Goal: Information Seeking & Learning: Find specific fact

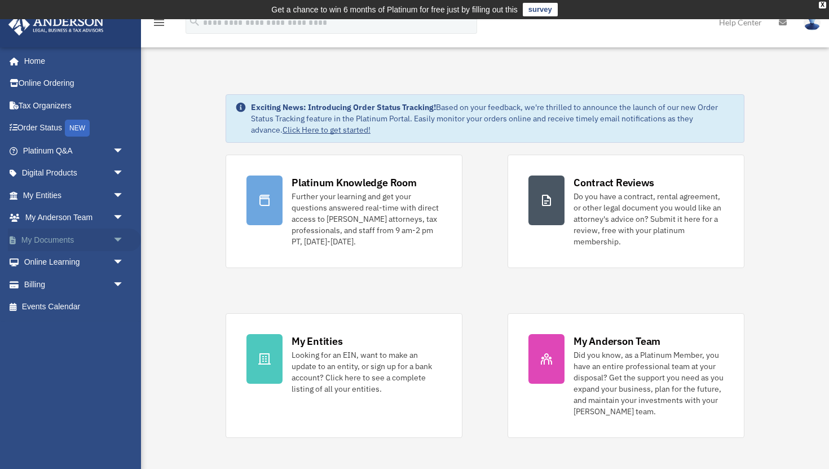
click at [116, 238] on span "arrow_drop_down" at bounding box center [124, 239] width 23 height 23
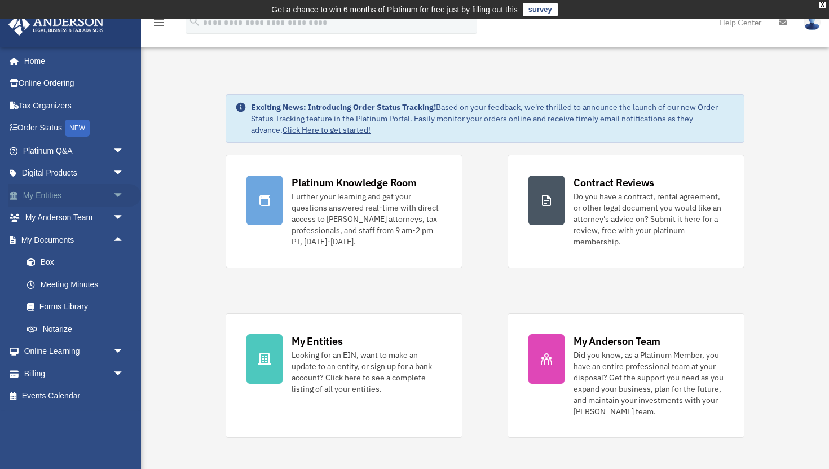
click at [113, 188] on span "arrow_drop_down" at bounding box center [124, 195] width 23 height 23
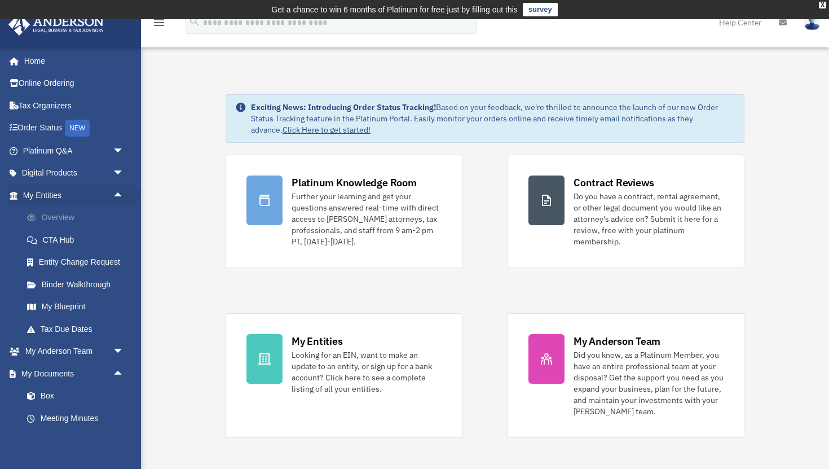
click at [71, 221] on link "Overview" at bounding box center [78, 217] width 125 height 23
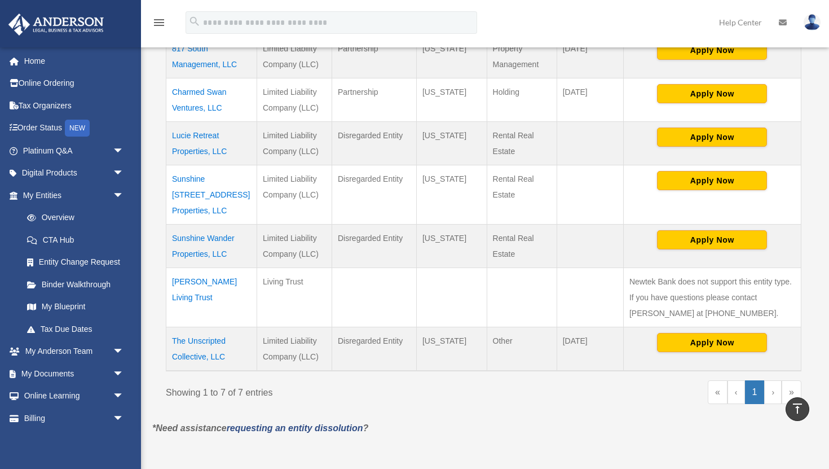
scroll to position [320, 0]
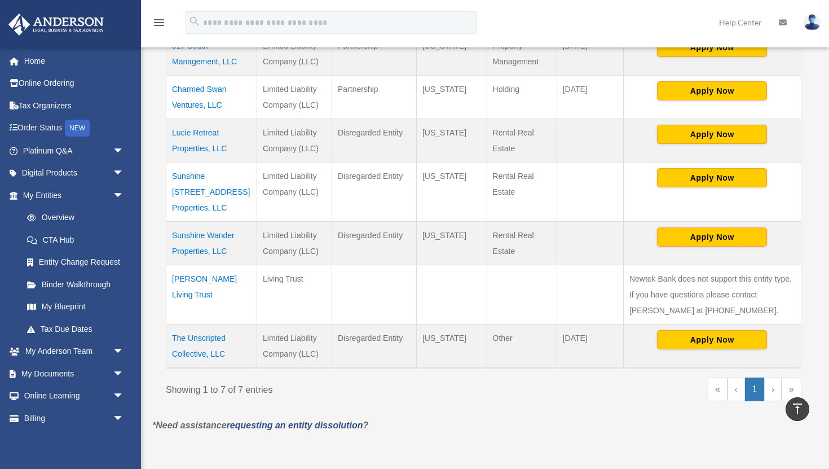
click at [211, 341] on td "The Unscripted Collective, LLC" at bounding box center [211, 346] width 91 height 44
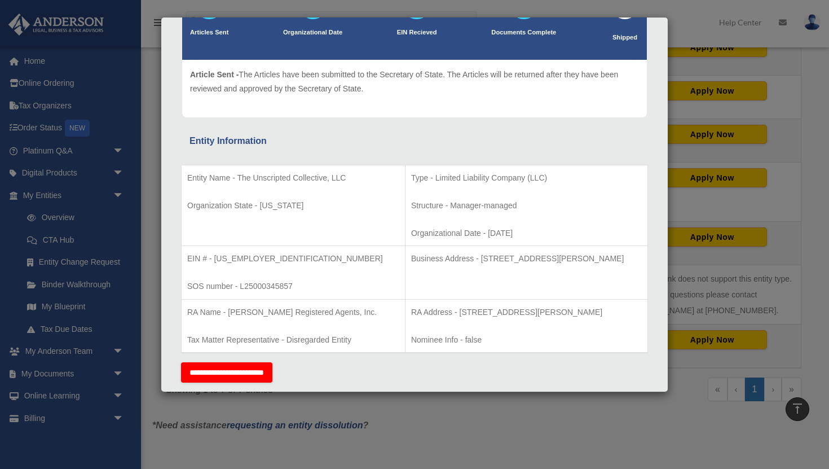
scroll to position [106, 0]
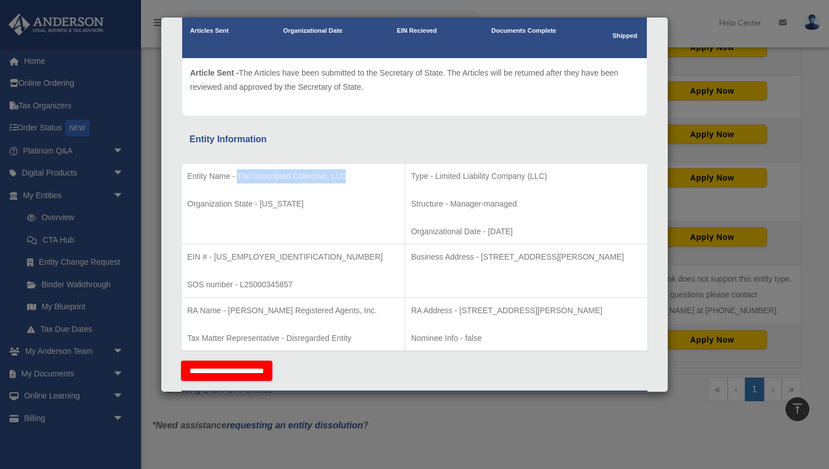
drag, startPoint x: 347, startPoint y: 178, endPoint x: 239, endPoint y: 180, distance: 107.8
click at [239, 180] on p "Entity Name - The Unscripted Collective, LLC" at bounding box center [293, 176] width 212 height 14
copy p "The Unscripted Collective, LLC"
click at [411, 210] on p "Structure - Manager-managed" at bounding box center [526, 204] width 231 height 14
drag, startPoint x: 446, startPoint y: 258, endPoint x: 625, endPoint y: 262, distance: 178.9
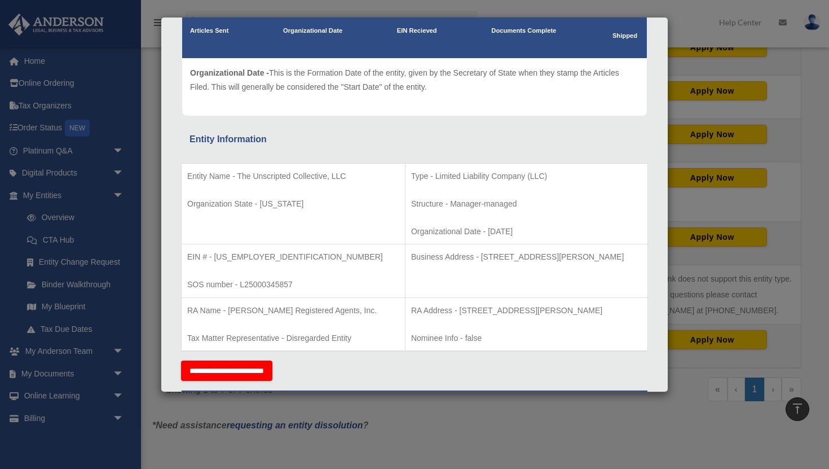
click at [625, 262] on p "Business Address - 3225 McLeod Dr, Suite 100, Las Vegas, NV 89121" at bounding box center [526, 257] width 231 height 14
copy p "3225 McLeod Dr, Suite 100, Las Vegas, NV 89121"
